Goal: Information Seeking & Learning: Learn about a topic

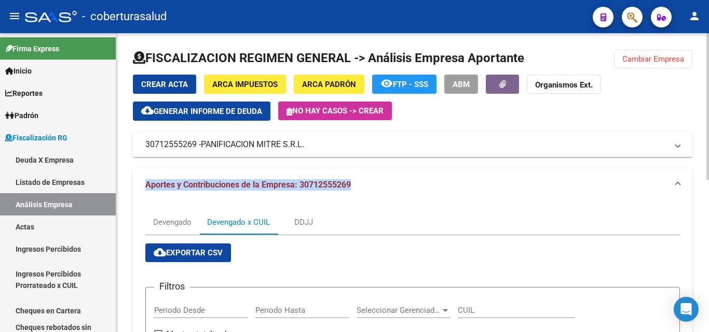
drag, startPoint x: 153, startPoint y: 186, endPoint x: 373, endPoint y: 188, distance: 219.9
click at [373, 188] on mat-panel-title "Aportes y Contribuciones de la Empresa: 30712555269" at bounding box center [406, 184] width 522 height 11
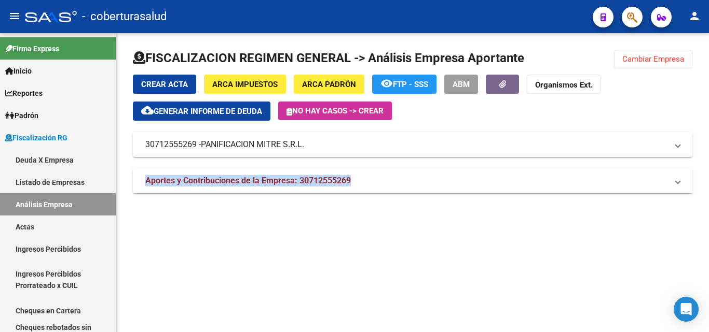
click at [388, 176] on mat-panel-title "Aportes y Contribuciones de la Empresa: 30712555269" at bounding box center [406, 180] width 522 height 11
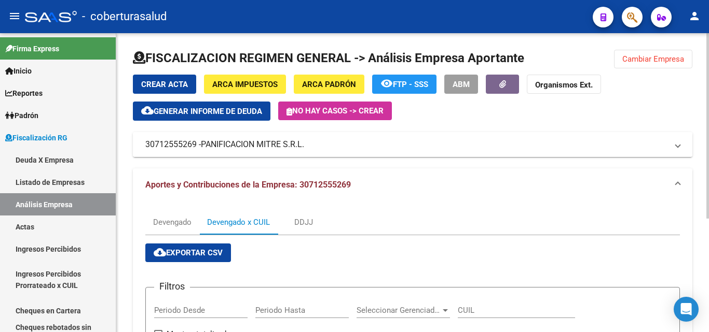
click at [403, 147] on mat-panel-title "30712555269 - PANIFICACION MITRE S.R.L." at bounding box center [406, 144] width 522 height 11
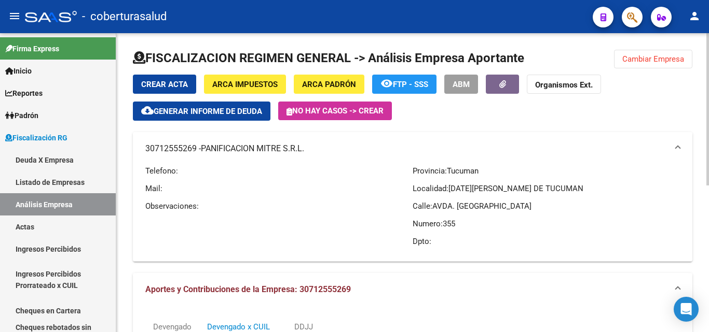
click at [403, 147] on mat-panel-title "30712555269 - PANIFICACION MITRE S.R.L." at bounding box center [406, 148] width 522 height 11
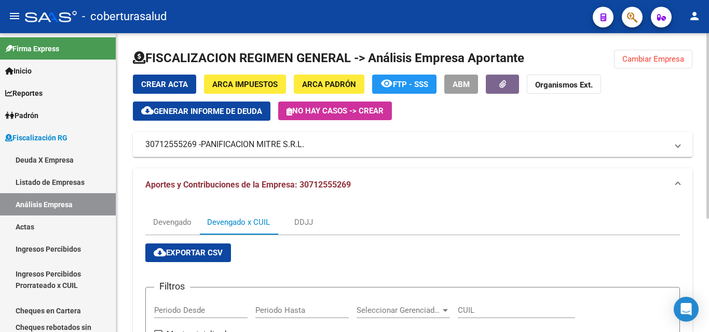
click at [651, 60] on span "Cambiar Empresa" at bounding box center [653, 58] width 62 height 9
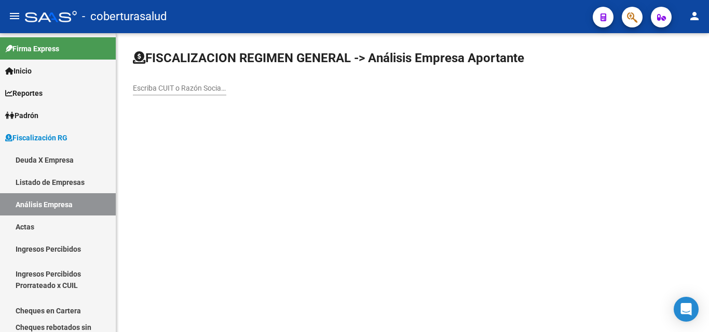
click at [162, 92] on input "Escriba CUIT o Razón Social para buscar" at bounding box center [179, 88] width 93 height 9
paste input "30717419215"
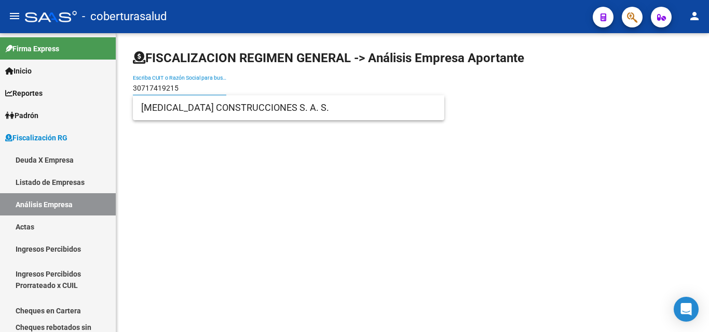
type input "30717419215"
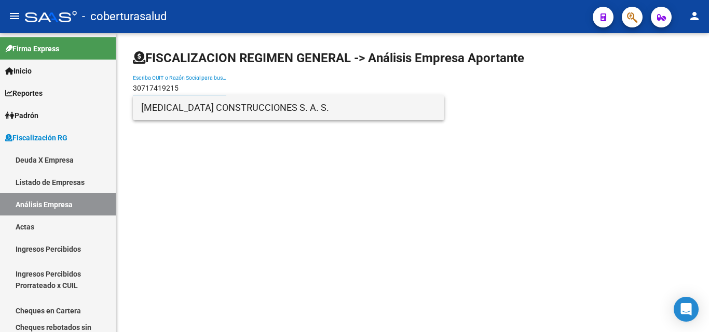
click at [165, 107] on span "[MEDICAL_DATA] CONSTRUCCIONES S. A. S." at bounding box center [288, 107] width 295 height 25
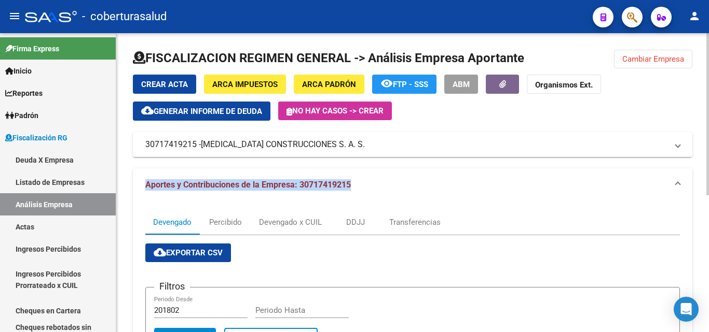
drag, startPoint x: 149, startPoint y: 189, endPoint x: 375, endPoint y: 188, distance: 226.2
click at [375, 188] on mat-expansion-panel-header "Aportes y Contribuciones de la Empresa: 30717419215" at bounding box center [412, 185] width 559 height 33
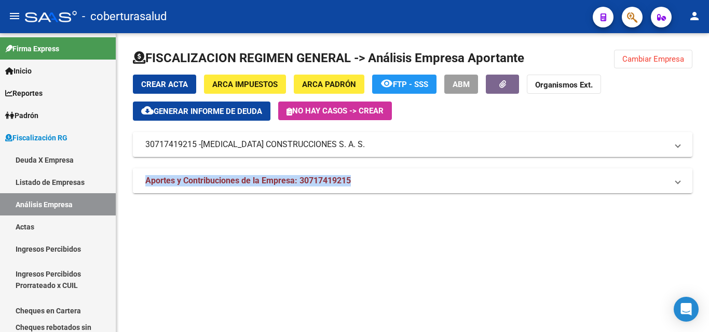
click at [216, 191] on mat-expansion-panel-header "Aportes y Contribuciones de la Empresa: 30717419215" at bounding box center [412, 181] width 559 height 25
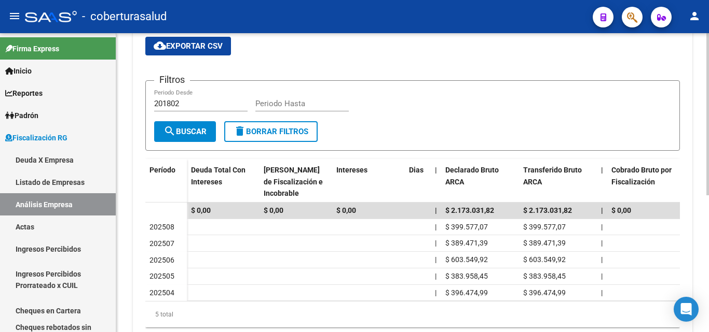
scroll to position [207, 0]
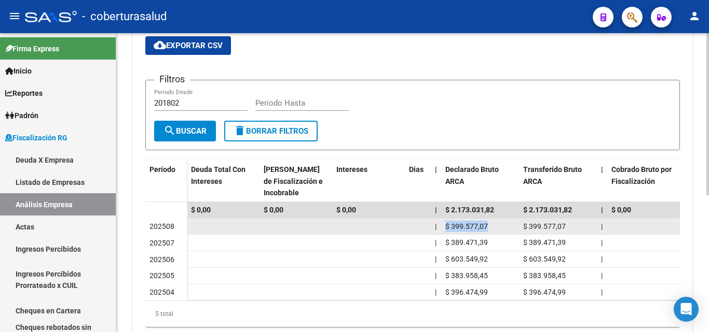
drag, startPoint x: 487, startPoint y: 227, endPoint x: 445, endPoint y: 227, distance: 41.5
click at [445, 227] on span "$ 399.577,07" at bounding box center [466, 227] width 43 height 8
copy span "$ 399.577,07"
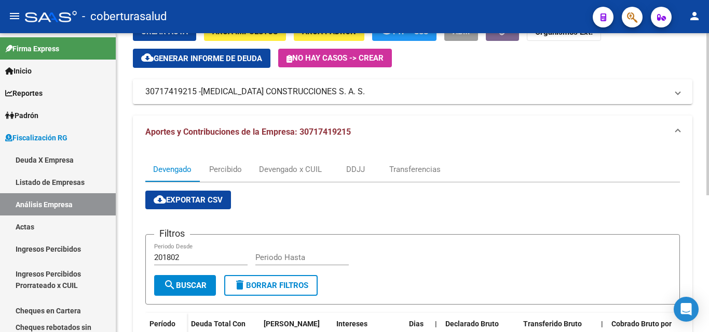
scroll to position [52, 0]
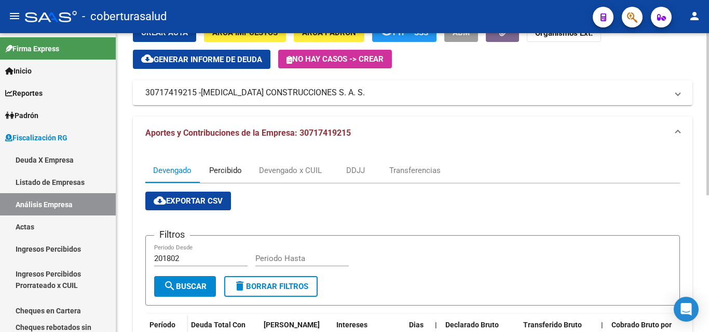
click at [225, 171] on div "Percibido" at bounding box center [225, 170] width 33 height 11
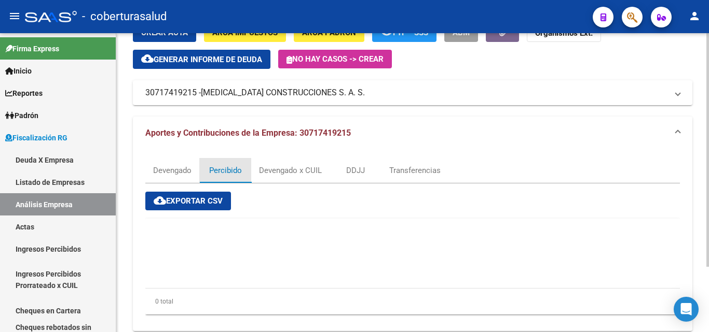
scroll to position [0, 0]
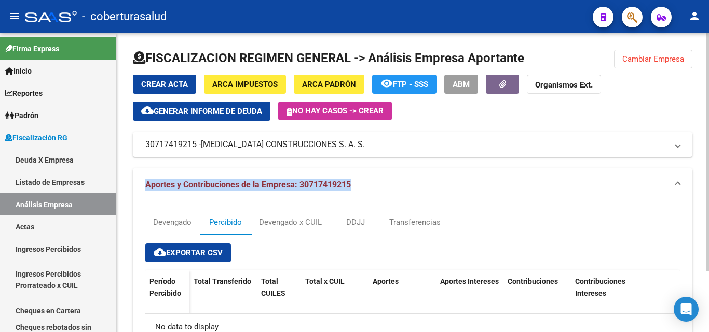
drag, startPoint x: 146, startPoint y: 185, endPoint x: 407, endPoint y: 185, distance: 261.4
click at [407, 185] on mat-panel-title "Aportes y Contribuciones de la Empresa: 30717419215" at bounding box center [406, 184] width 522 height 11
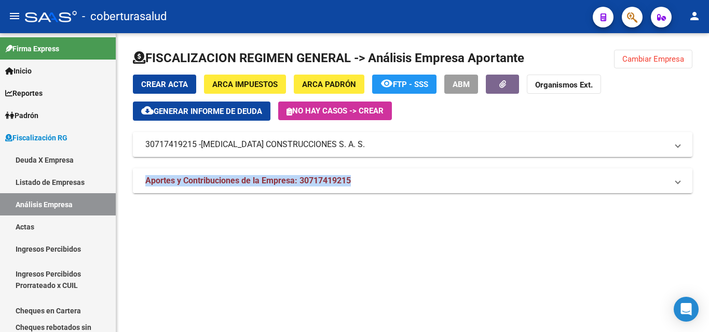
click at [392, 186] on mat-panel-title "Aportes y Contribuciones de la Empresa: 30717419215" at bounding box center [406, 180] width 522 height 11
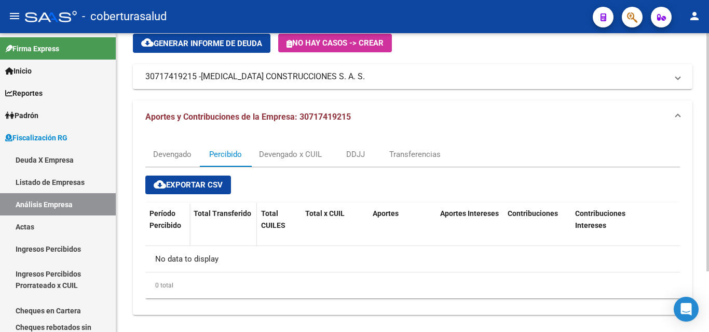
scroll to position [76, 0]
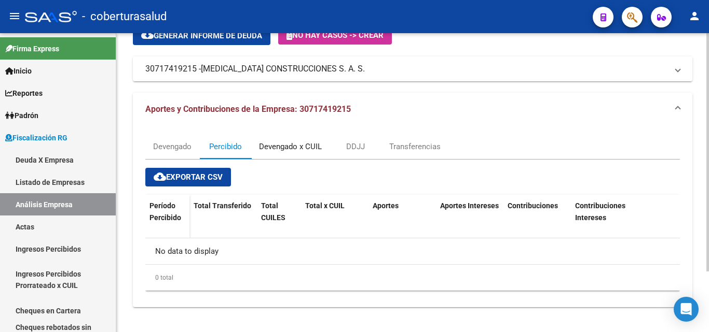
click at [286, 150] on div "Devengado x CUIL" at bounding box center [290, 146] width 63 height 11
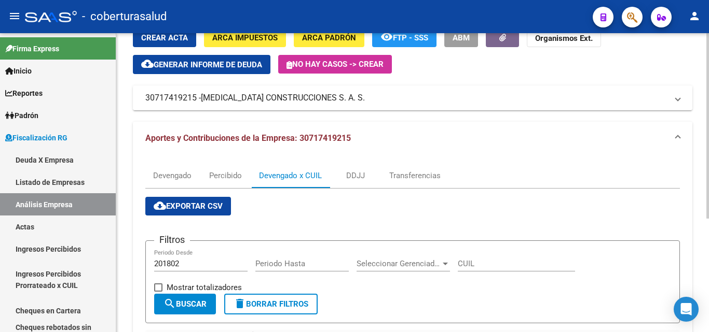
scroll to position [28, 0]
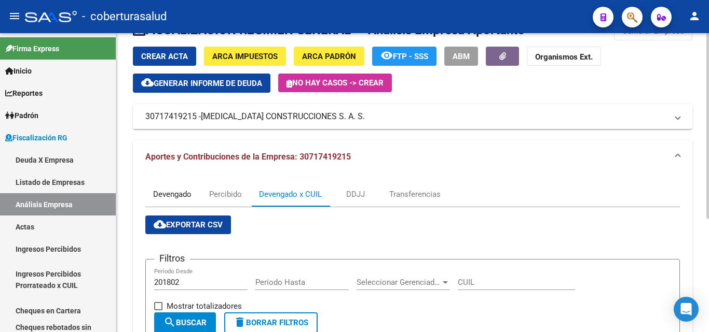
click at [155, 196] on div "Devengado" at bounding box center [172, 194] width 38 height 11
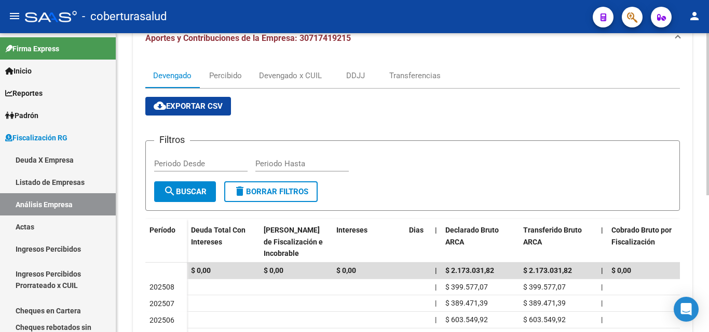
scroll to position [52, 0]
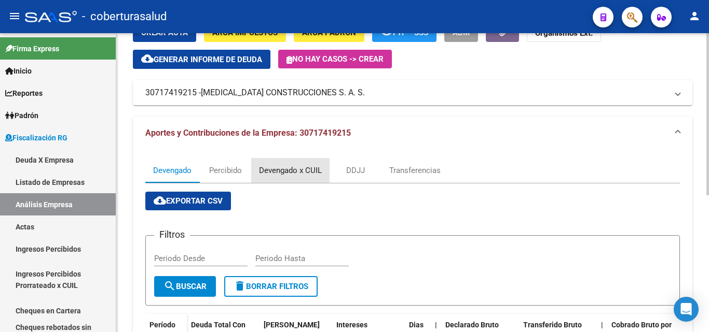
click at [290, 175] on div "Devengado x CUIL" at bounding box center [290, 170] width 63 height 11
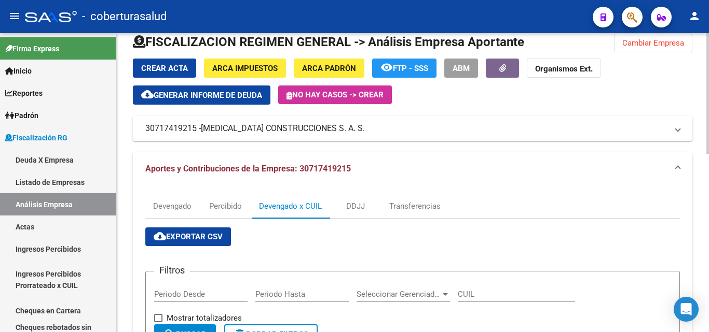
scroll to position [0, 0]
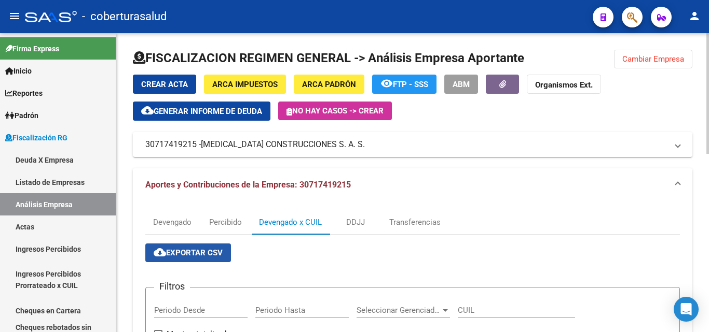
click at [187, 256] on span "cloud_download Exportar CSV" at bounding box center [188, 252] width 69 height 9
